Goal: Task Accomplishment & Management: Complete application form

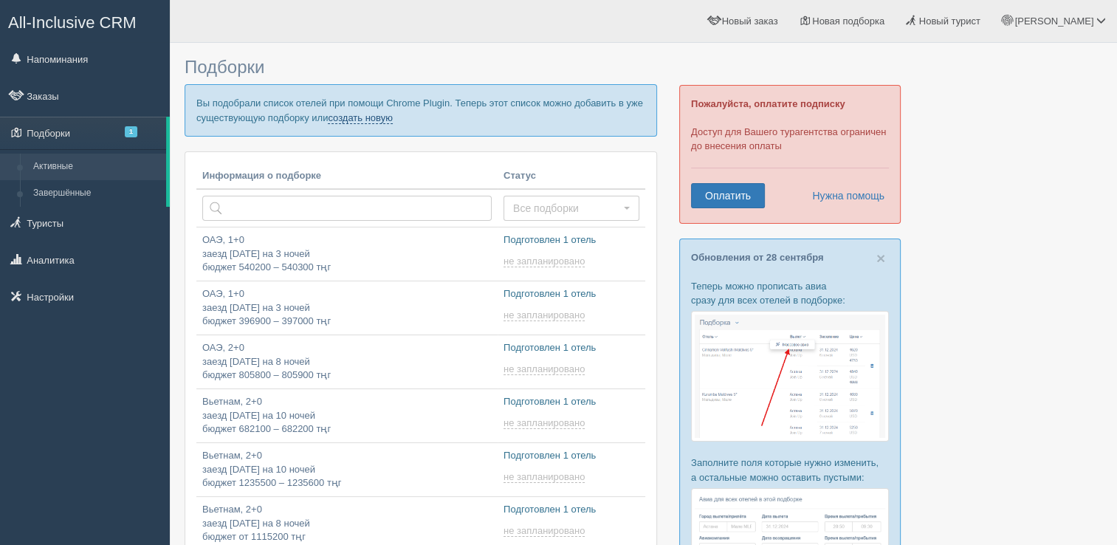
click at [366, 116] on link "создать новую" at bounding box center [360, 118] width 65 height 12
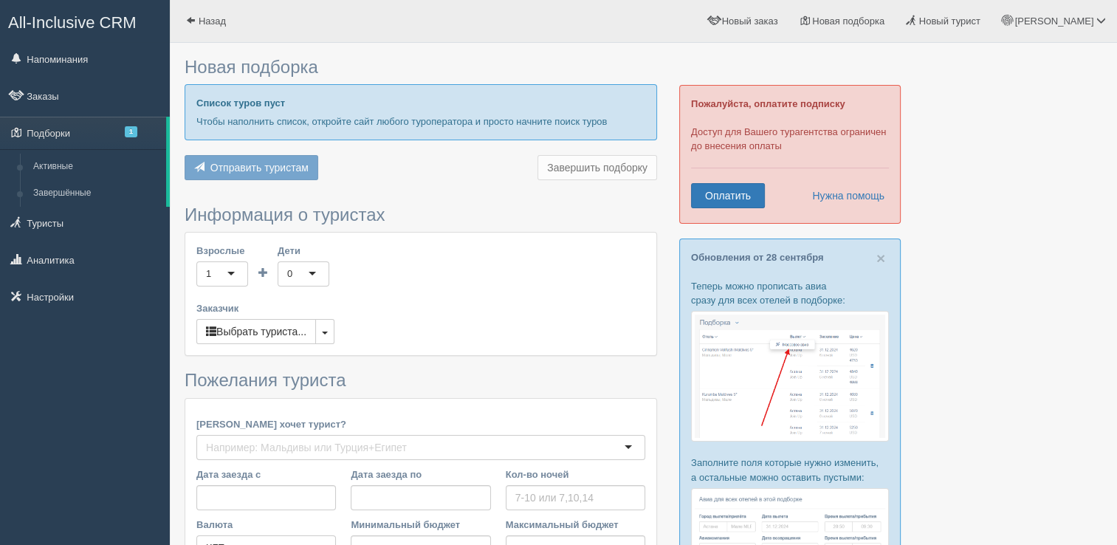
type input "3"
type input "515500"
type input "515600"
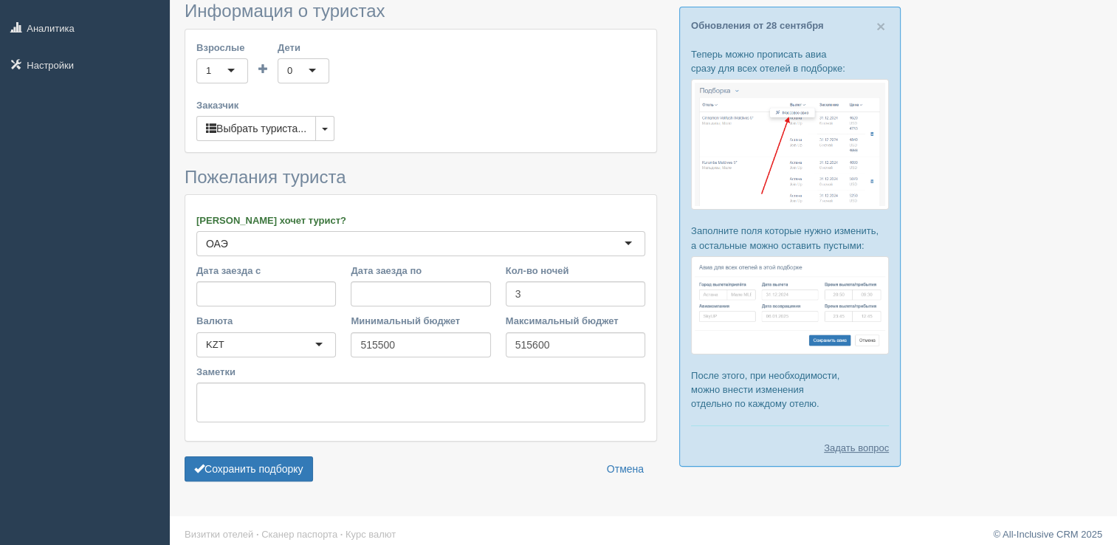
scroll to position [239, 0]
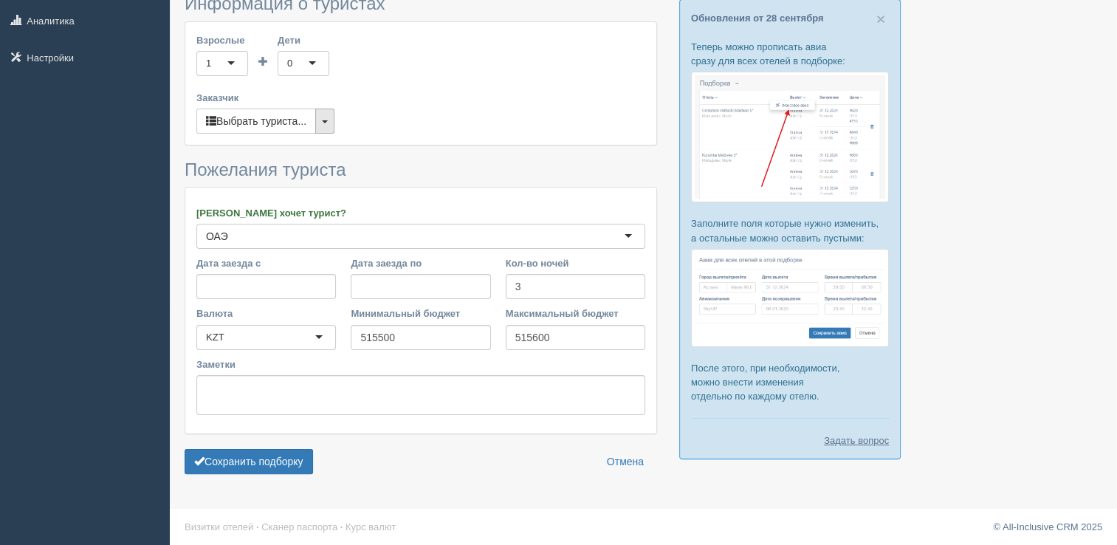
click at [325, 120] on span "button" at bounding box center [325, 121] width 6 height 3
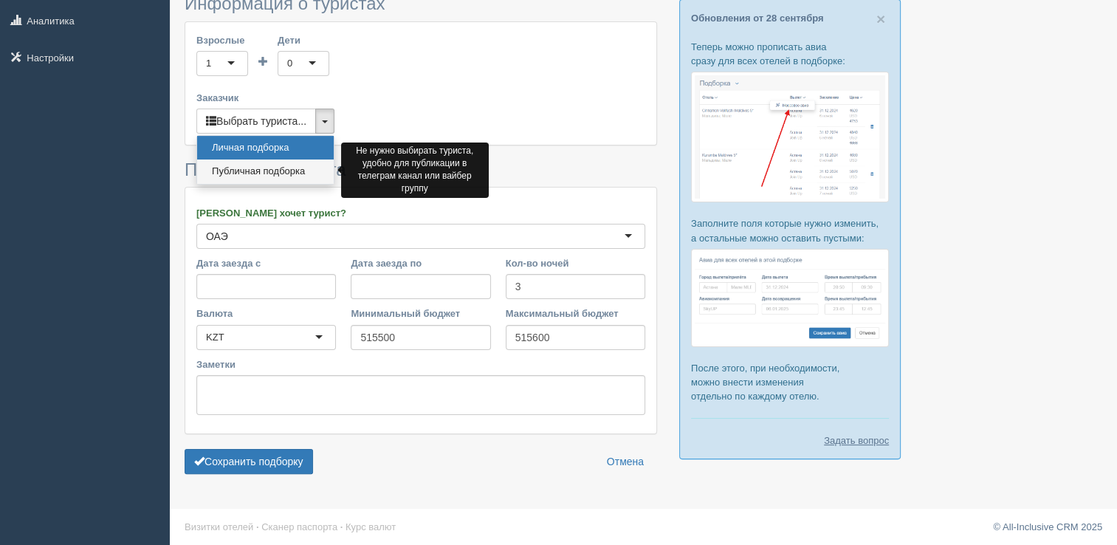
click at [265, 168] on link "Публичная подборка" at bounding box center [265, 171] width 137 height 24
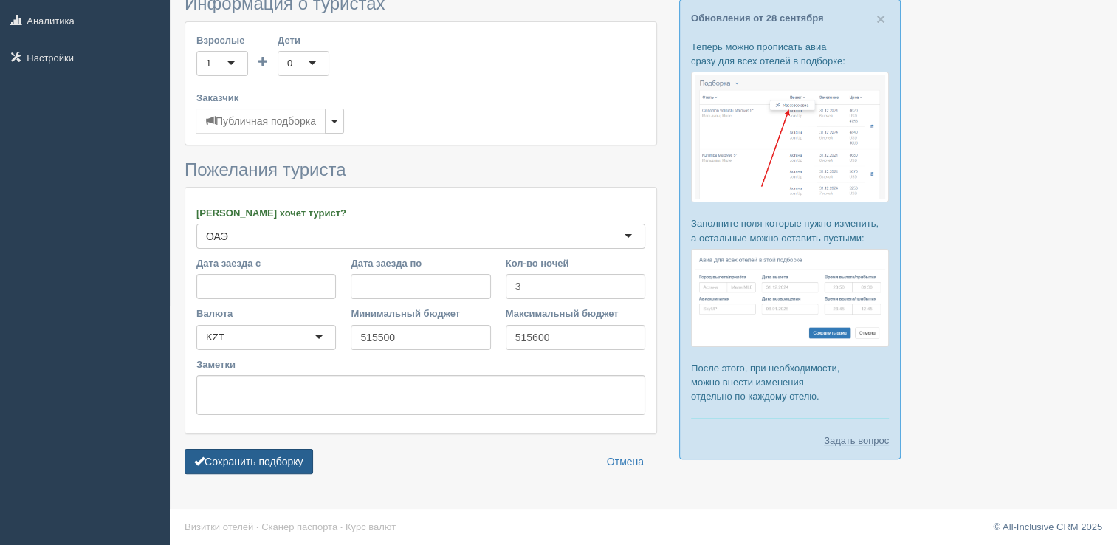
click at [241, 455] on button "Сохранить подборку" at bounding box center [248, 461] width 128 height 25
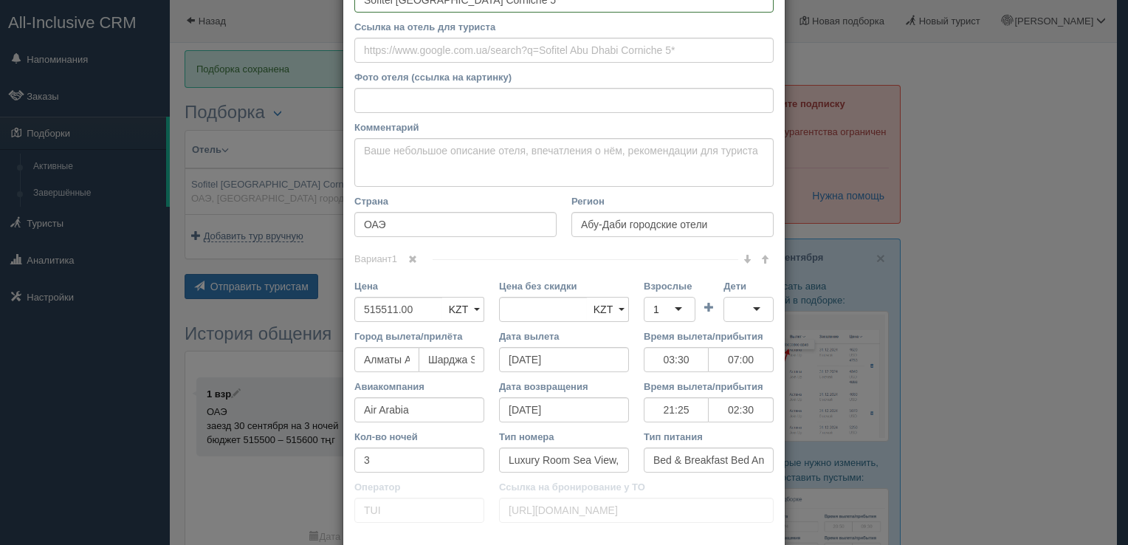
scroll to position [204, 0]
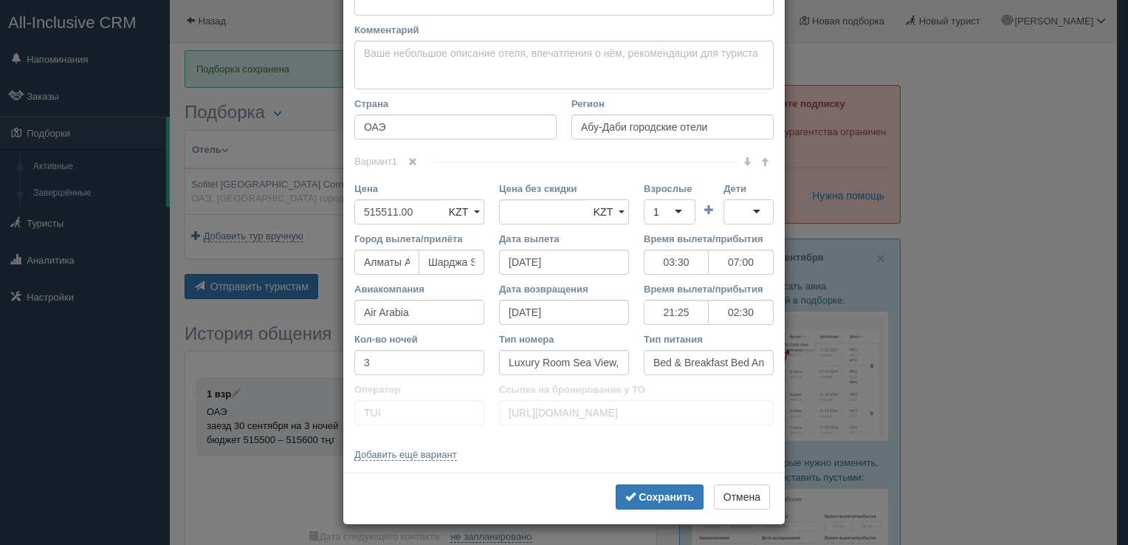
drag, startPoint x: 341, startPoint y: 83, endPoint x: 564, endPoint y: 452, distance: 431.1
click at [564, 452] on div "Название отеля Sofitel Abu Dhabi Corniche 5* Ссылка на отель для туриста Фото о…" at bounding box center [563, 166] width 441 height 611
copy div "Loremips dolor Sitame co adipi eli seddoei Temp incid (utlabo et dolorema) Al e…"
